Goal: Task Accomplishment & Management: Manage account settings

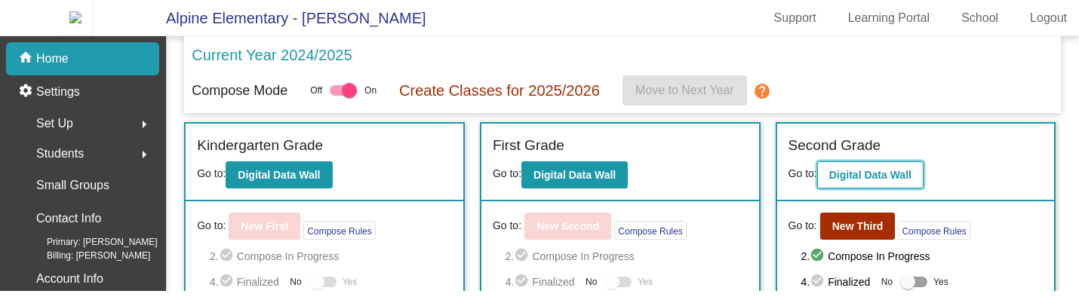
click at [866, 173] on button "Digital Data Wall" at bounding box center [870, 175] width 106 height 27
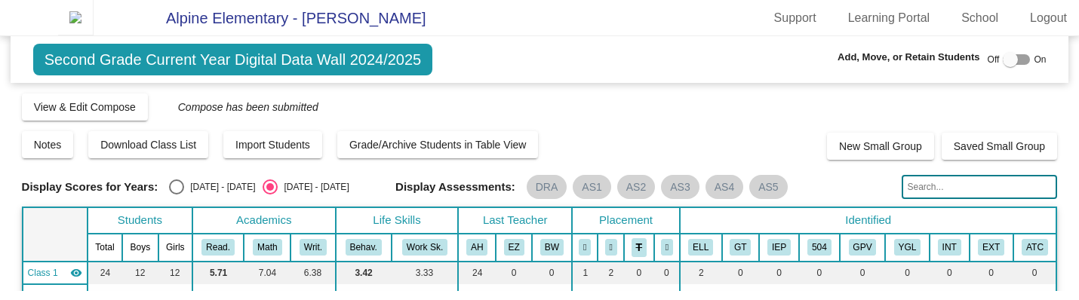
click at [937, 192] on input "text" at bounding box center [979, 187] width 155 height 24
type input "Andy"
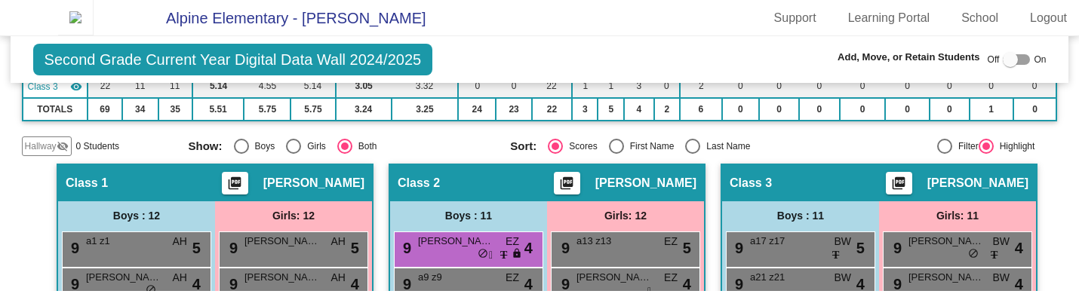
scroll to position [235, 0]
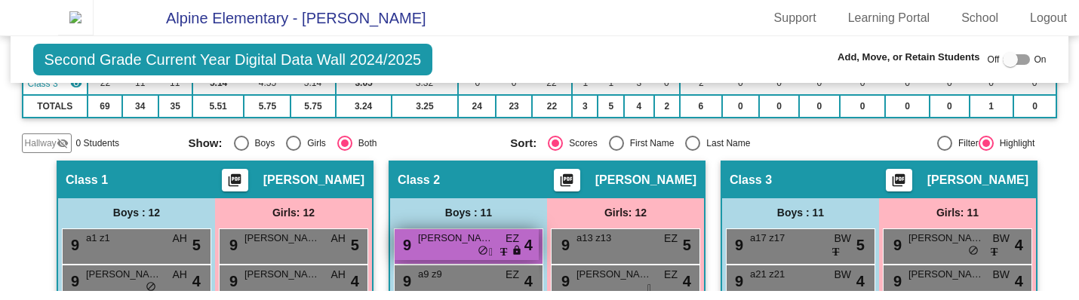
click at [491, 258] on icon at bounding box center [491, 253] width 4 height 11
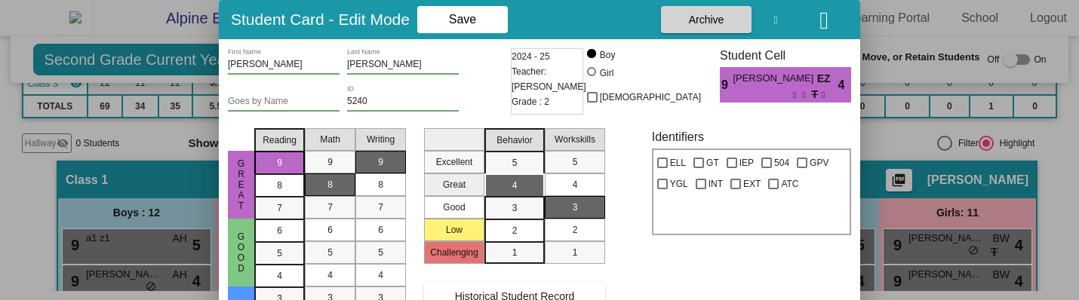
scroll to position [18, 0]
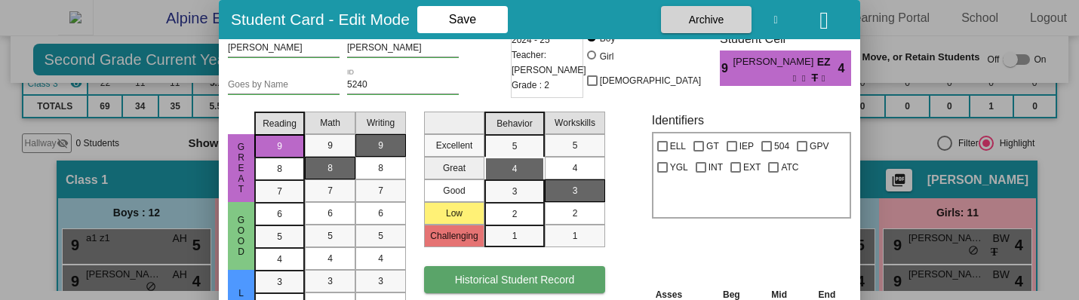
click at [543, 275] on span "Historical Student Record" at bounding box center [515, 280] width 120 height 12
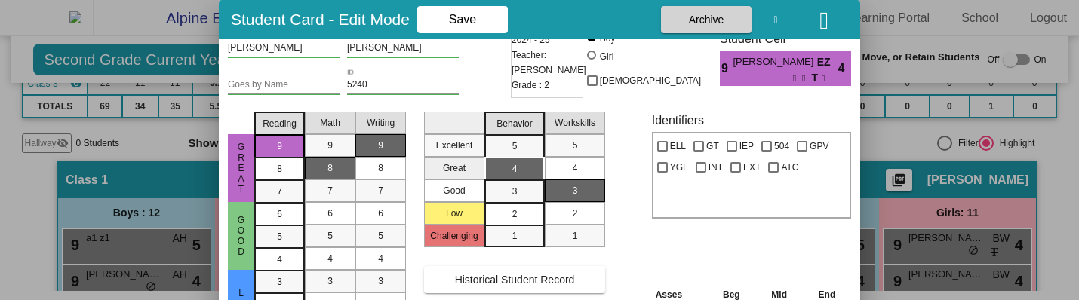
click at [820, 26] on icon "button" at bounding box center [824, 20] width 9 height 24
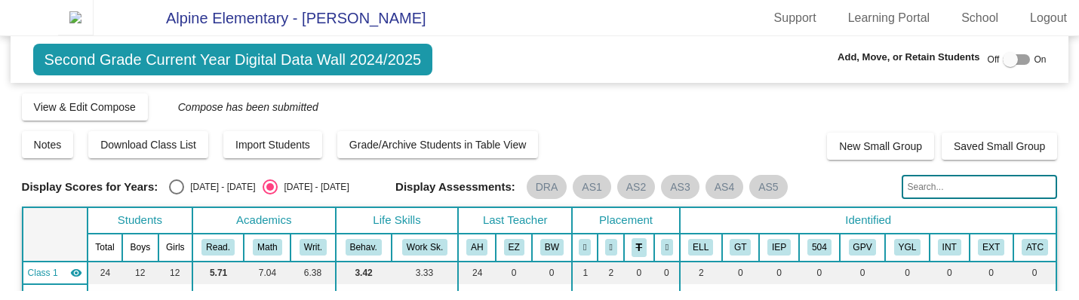
click at [81, 33] on img at bounding box center [75, 17] width 35 height 35
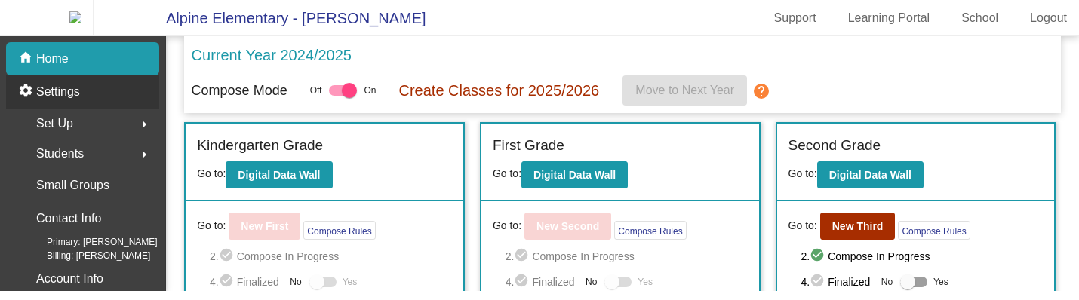
click at [65, 109] on div "settings Settings" at bounding box center [82, 91] width 153 height 33
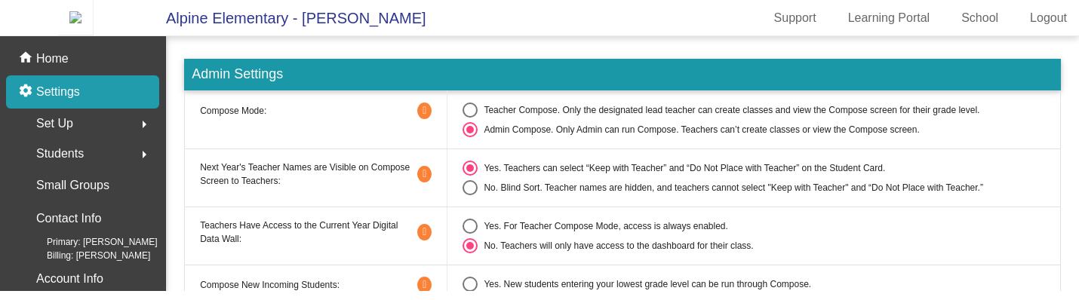
scroll to position [220, 0]
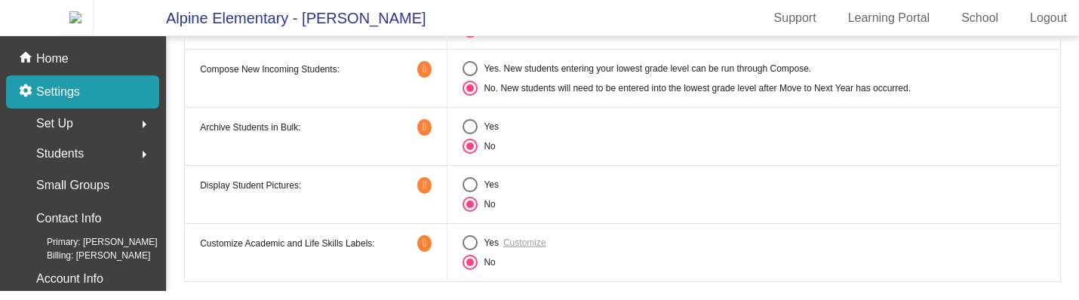
click at [522, 251] on div "Yes Customize" at bounding box center [754, 242] width 582 height 15
click at [472, 250] on div "Select an option" at bounding box center [470, 242] width 15 height 15
click at [470, 251] on input "Yes" at bounding box center [469, 251] width 1 height 1
radio input "true"
click at [521, 248] on link "Customize" at bounding box center [524, 243] width 43 height 14
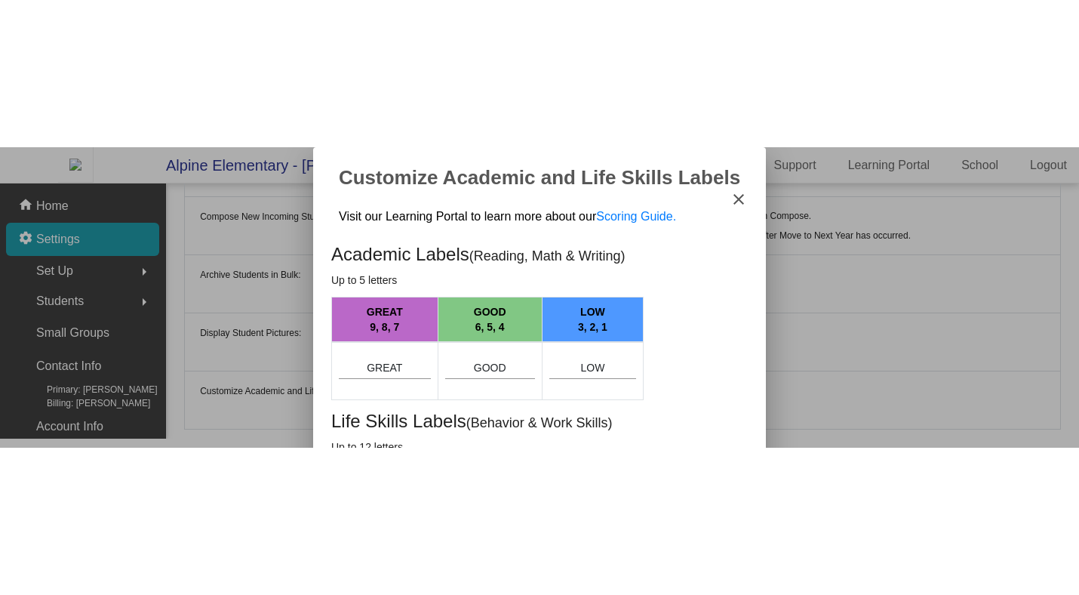
scroll to position [0, 0]
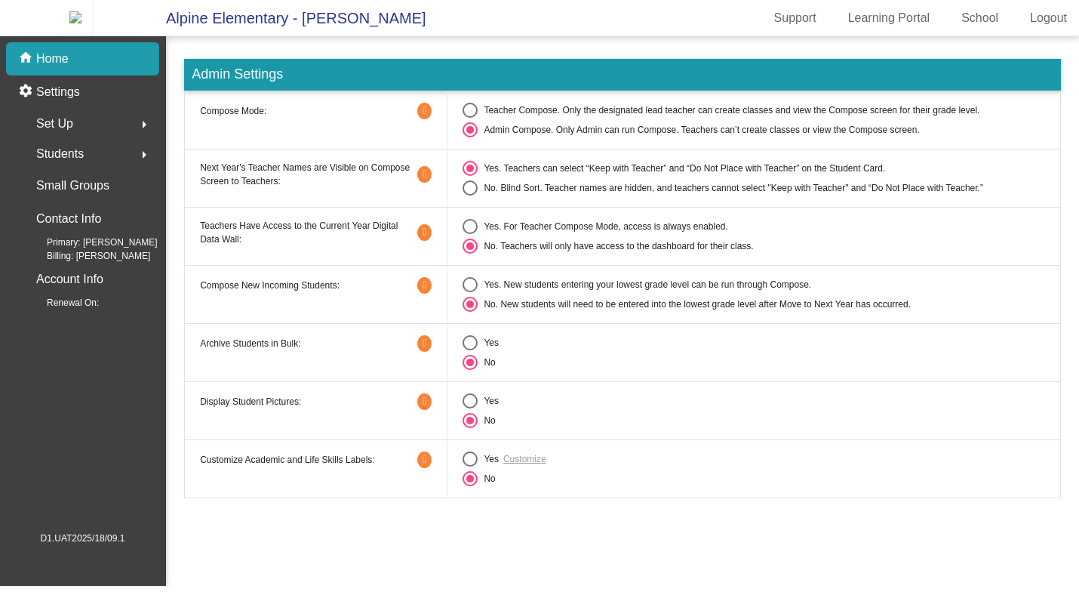
click at [532, 466] on div "Yes Customize" at bounding box center [754, 458] width 582 height 15
click at [475, 466] on div "Select an option" at bounding box center [470, 458] width 15 height 15
click at [470, 467] on input "Yes" at bounding box center [469, 466] width 1 height 1
radio input "true"
click at [519, 466] on link "Customize" at bounding box center [524, 459] width 43 height 14
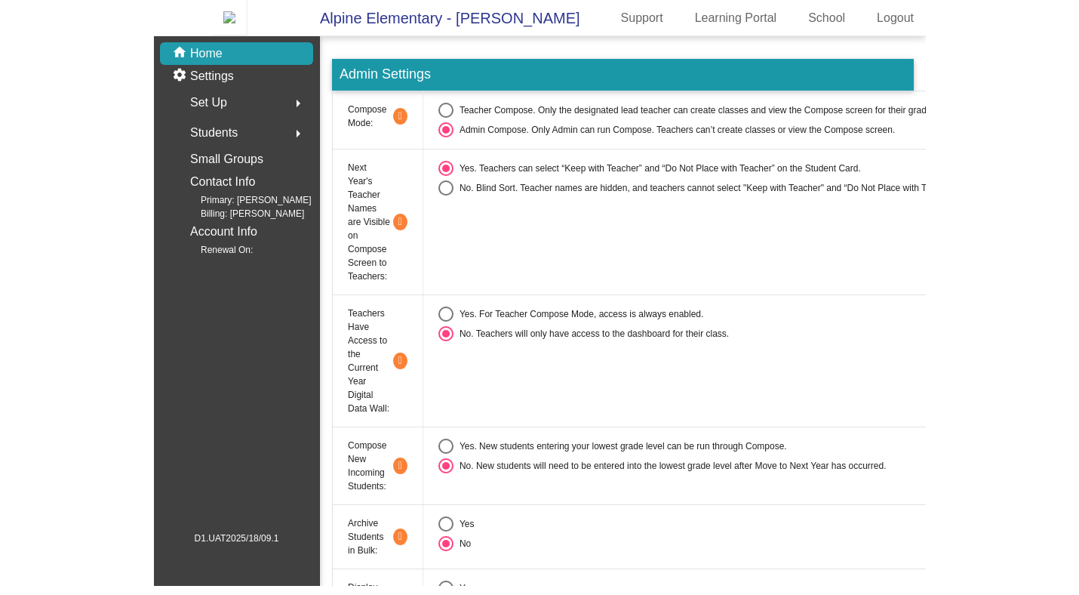
scroll to position [155, 0]
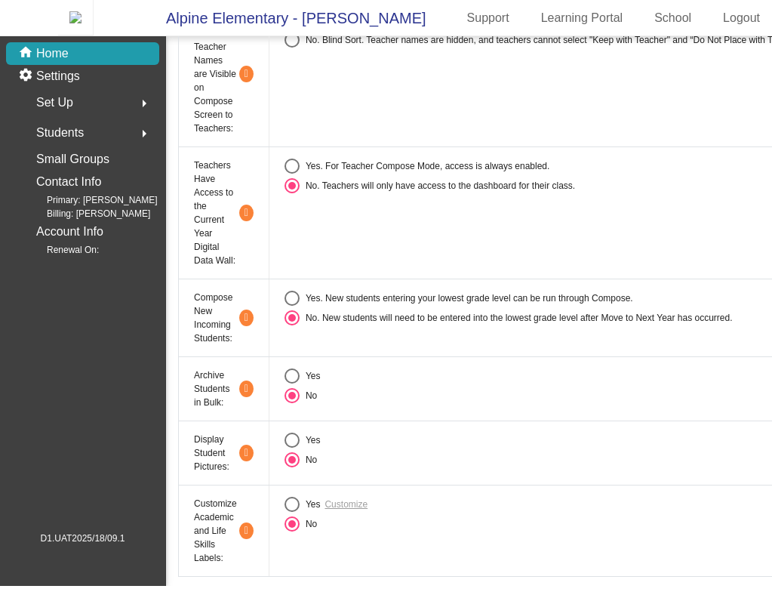
click at [298, 506] on div "Select an option" at bounding box center [292, 504] width 15 height 15
click at [292, 512] on input "Yes" at bounding box center [291, 512] width 1 height 1
radio input "true"
click at [347, 506] on link "Customize" at bounding box center [346, 504] width 43 height 14
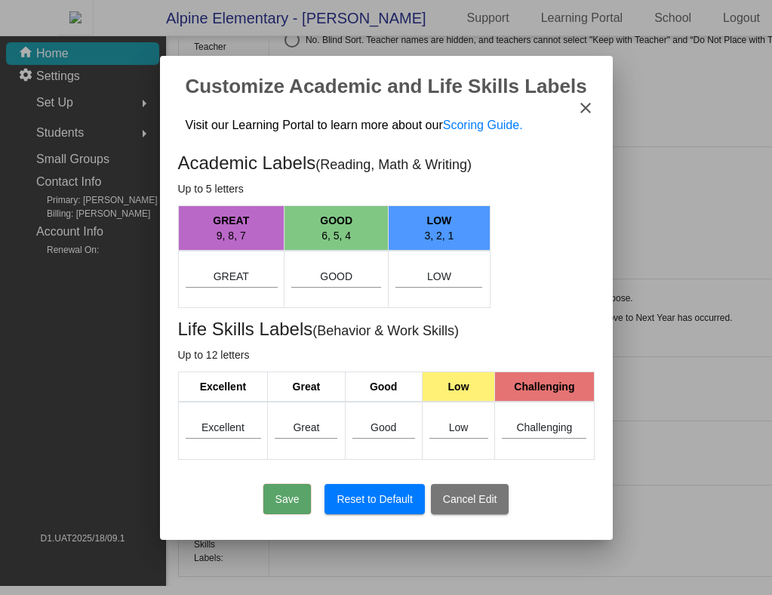
click at [588, 106] on mat-icon "close" at bounding box center [586, 108] width 18 height 18
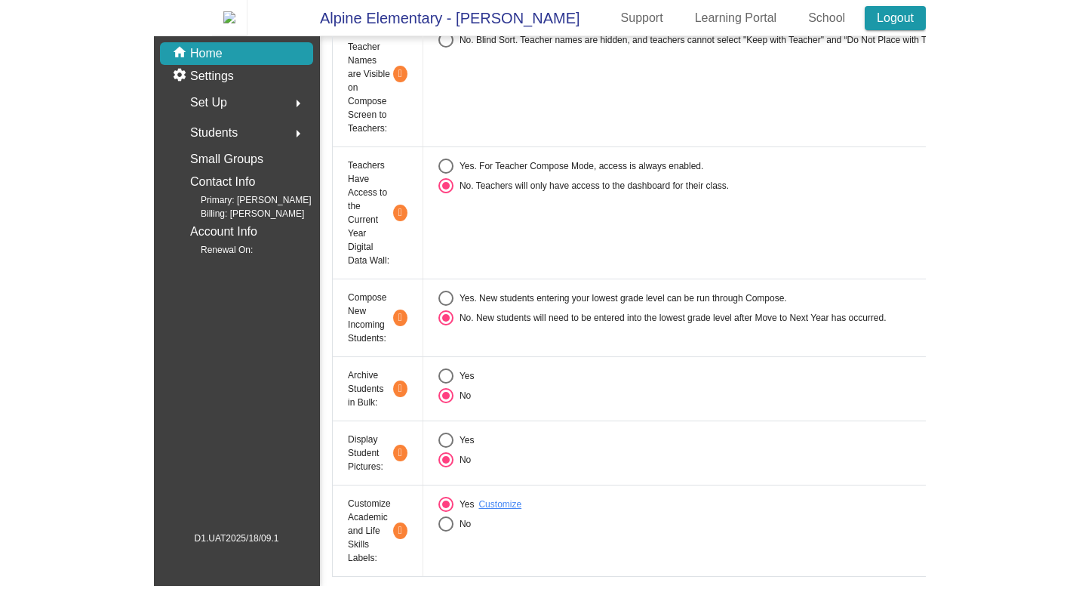
scroll to position [0, 0]
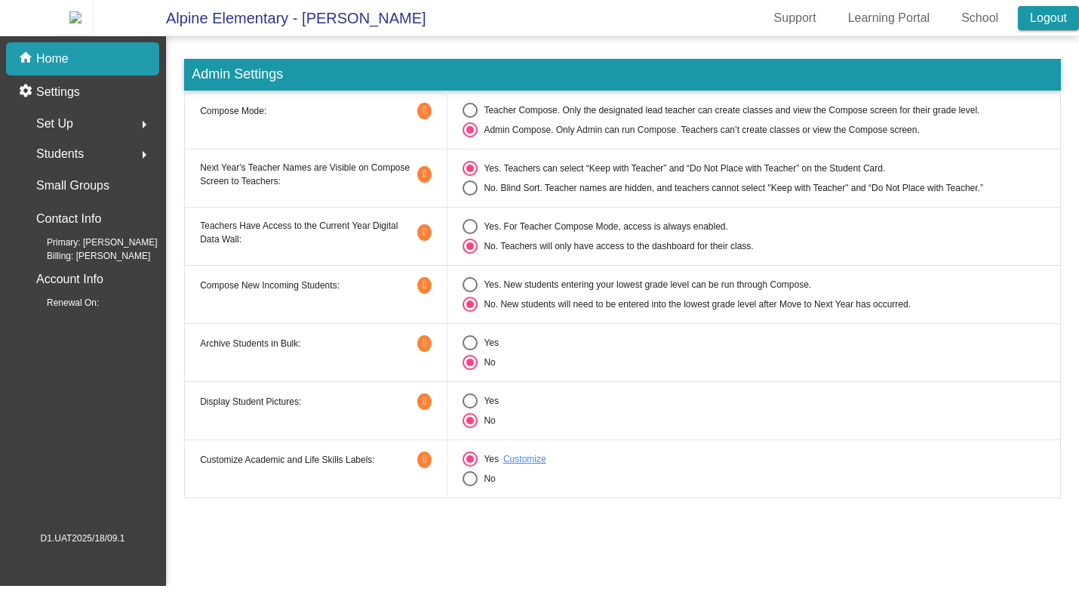
click at [779, 30] on link "Logout" at bounding box center [1048, 18] width 61 height 24
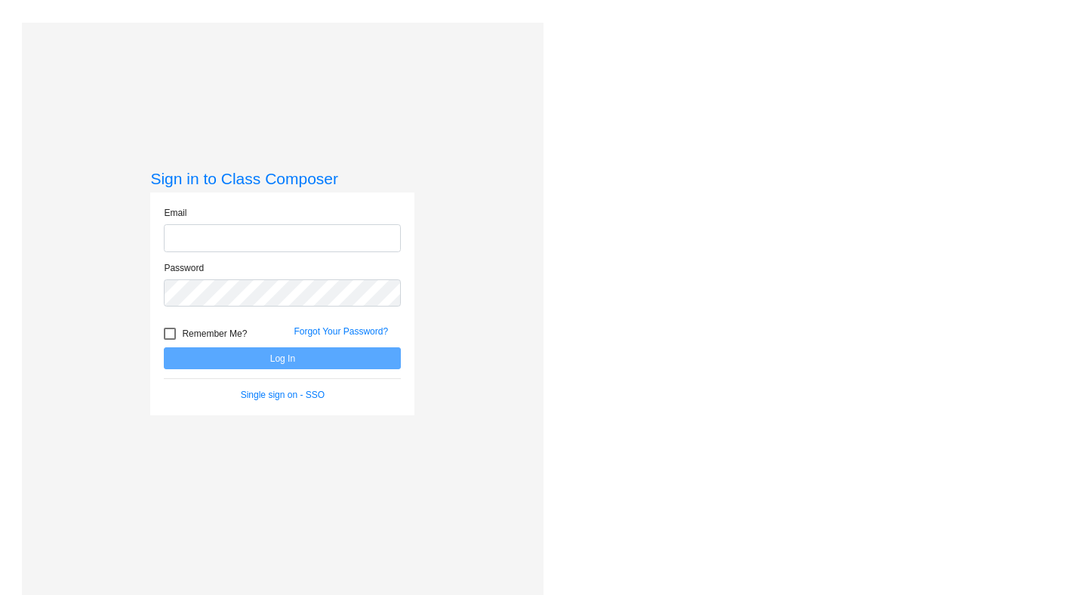
type input "[PERSON_NAME][EMAIL_ADDRESS][DOMAIN_NAME]"
